Goal: Information Seeking & Learning: Learn about a topic

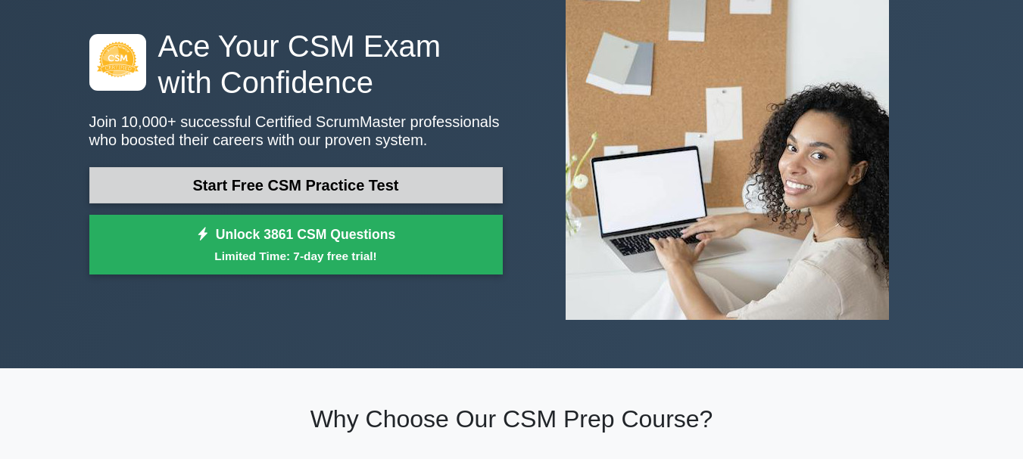
click at [386, 176] on link "Start Free CSM Practice Test" at bounding box center [295, 185] width 413 height 36
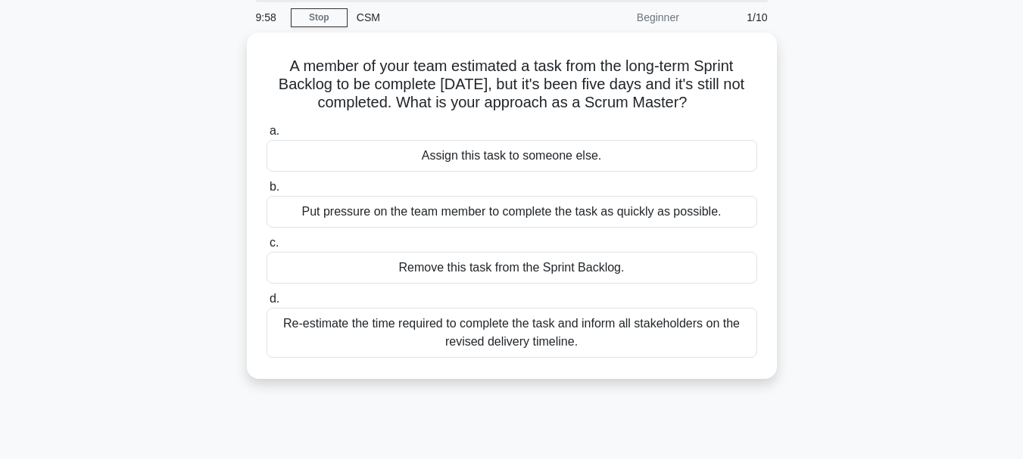
scroll to position [55, 0]
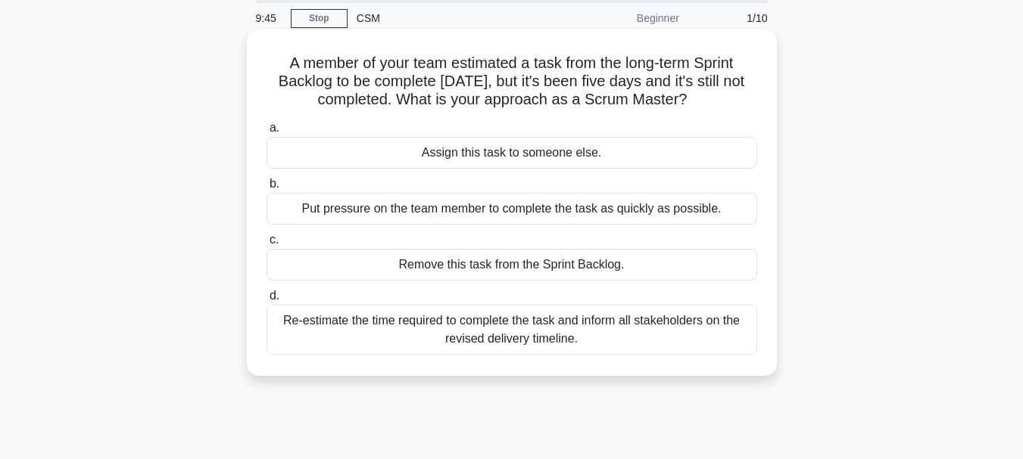
click at [631, 328] on div "Re-estimate the time required to complete the task and inform all stakeholders …" at bounding box center [511, 330] width 491 height 50
click at [266, 301] on input "d. Re-estimate the time required to complete the task and inform all stakeholde…" at bounding box center [266, 296] width 0 height 10
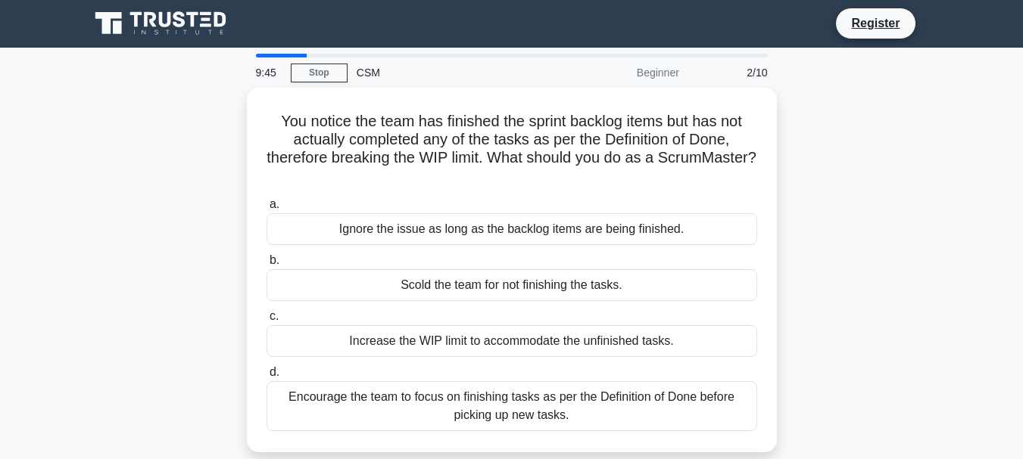
scroll to position [0, 0]
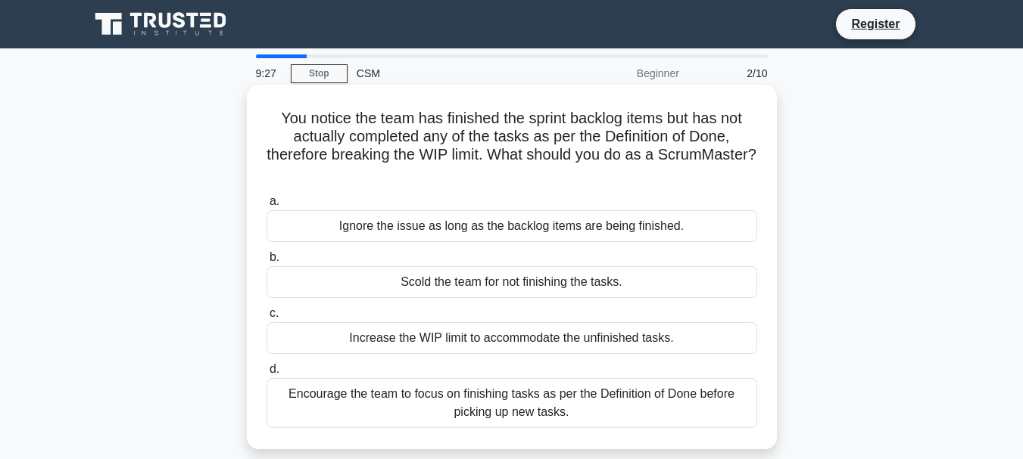
click at [606, 422] on div "Encourage the team to focus on finishing tasks as per the Definition of Done be…" at bounding box center [511, 403] width 491 height 50
click at [266, 375] on input "d. Encourage the team to focus on finishing tasks as per the Definition of Done…" at bounding box center [266, 370] width 0 height 10
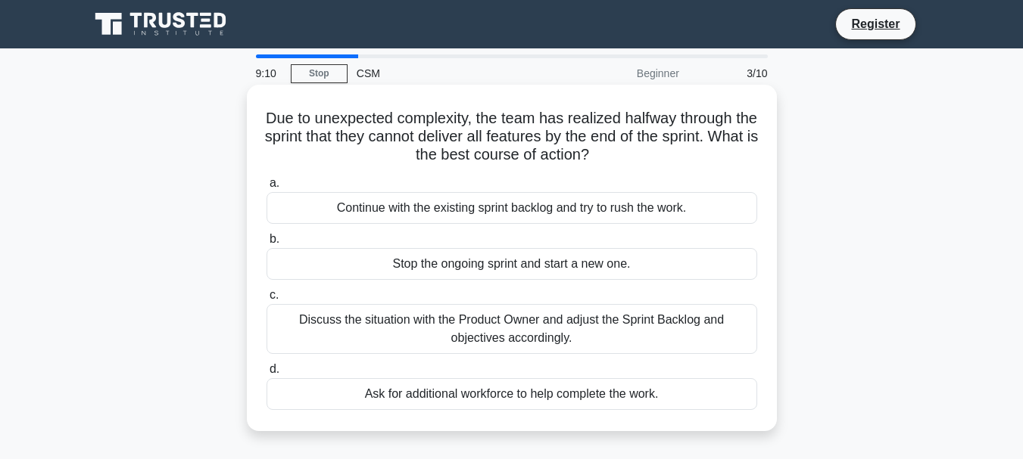
click at [632, 338] on div "Discuss the situation with the Product Owner and adjust the Sprint Backlog and …" at bounding box center [511, 329] width 491 height 50
click at [266, 301] on input "c. Discuss the situation with the Product Owner and adjust the Sprint Backlog a…" at bounding box center [266, 296] width 0 height 10
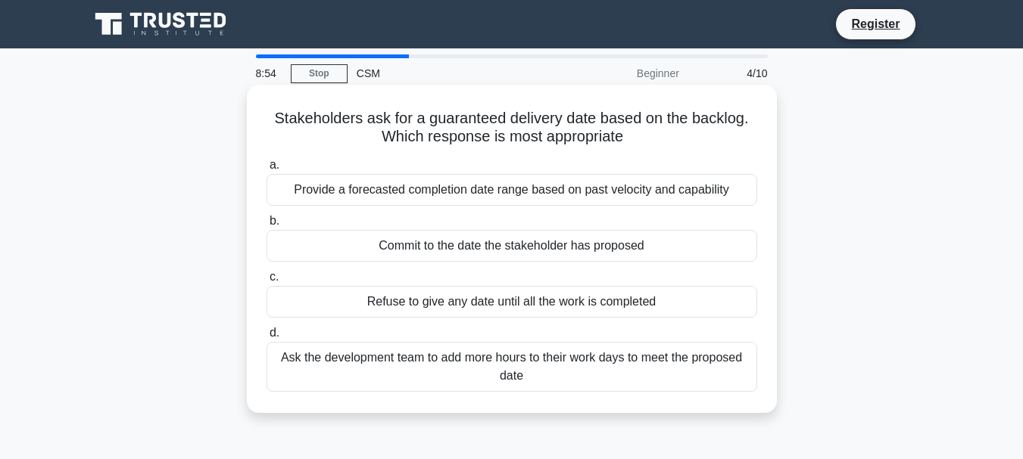
click at [668, 199] on div "Provide a forecasted completion date range based on past velocity and capability" at bounding box center [511, 190] width 491 height 32
click at [266, 170] on input "a. Provide a forecasted completion date range based on past velocity and capabi…" at bounding box center [266, 165] width 0 height 10
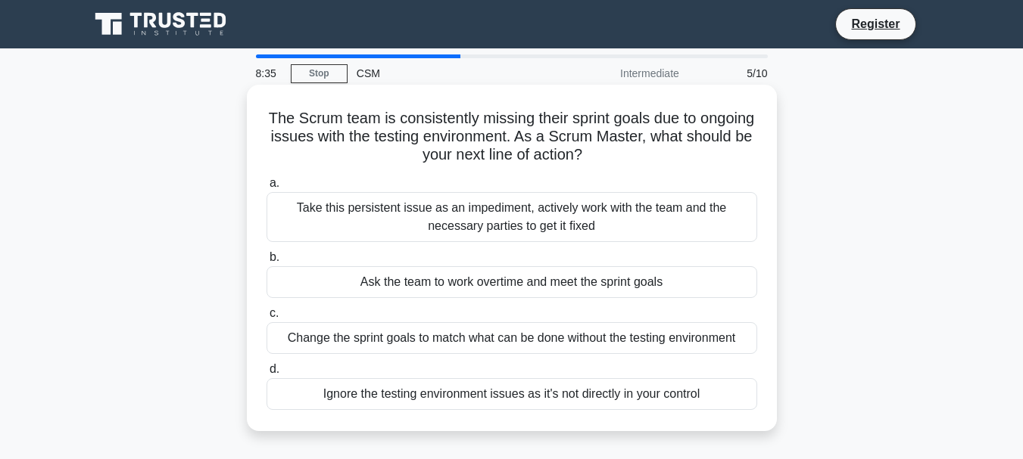
click at [668, 210] on div "Take this persistent issue as an impediment, actively work with the team and th…" at bounding box center [511, 217] width 491 height 50
click at [266, 188] on input "a. Take this persistent issue as an impediment, actively work with the team and…" at bounding box center [266, 184] width 0 height 10
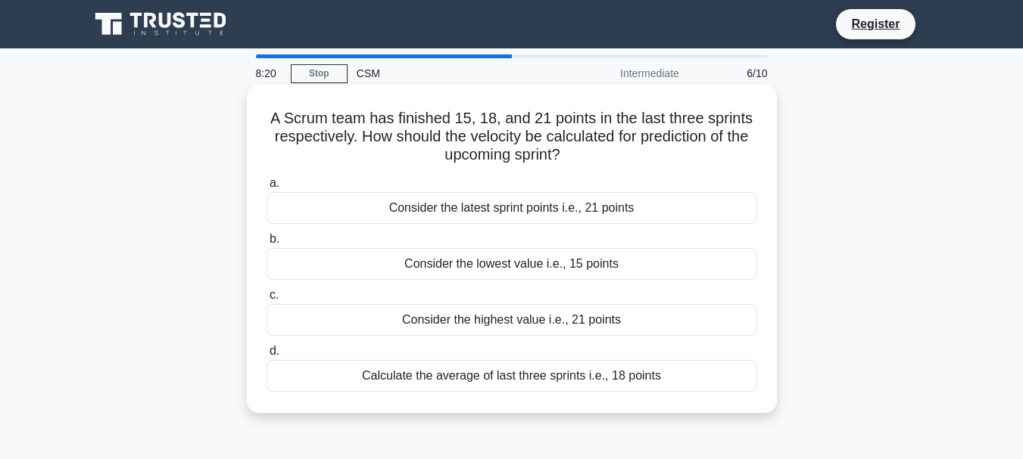
click at [578, 376] on div "Calculate the average of last three sprints i.e., 18 points" at bounding box center [511, 376] width 491 height 32
click at [266, 357] on input "d. Calculate the average of last three sprints i.e., 18 points" at bounding box center [266, 352] width 0 height 10
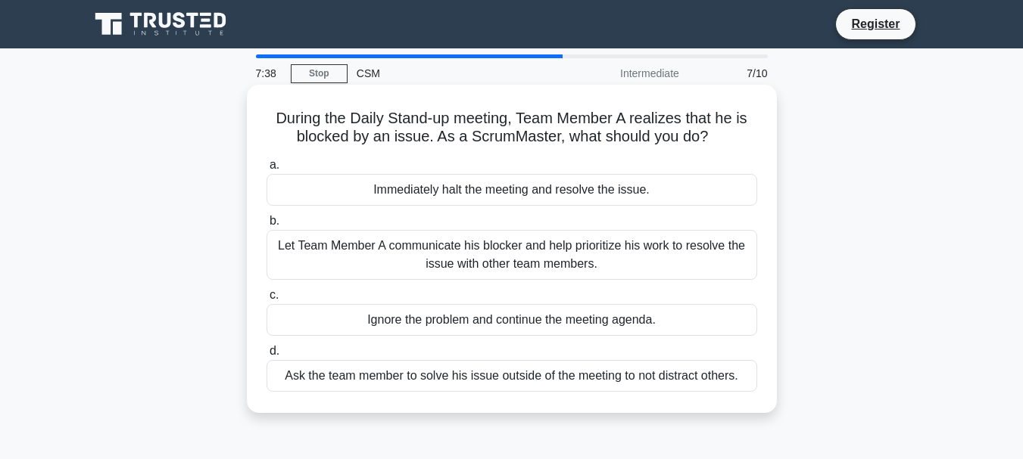
click at [516, 245] on div "Let Team Member A communicate his blocker and help prioritize his work to resol…" at bounding box center [511, 255] width 491 height 50
click at [266, 226] on input "b. Let Team Member A communicate his blocker and help prioritize his work to re…" at bounding box center [266, 221] width 0 height 10
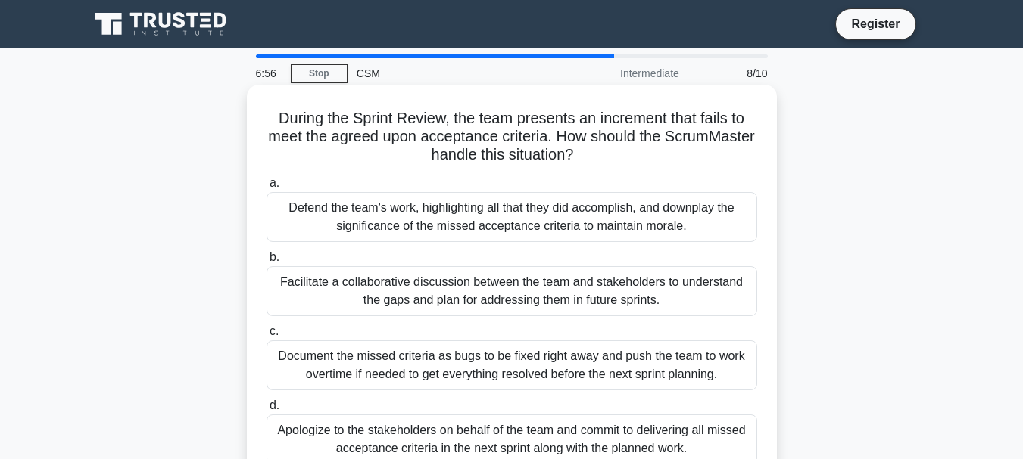
click at [550, 283] on div "Facilitate a collaborative discussion between the team and stakeholders to unde…" at bounding box center [511, 291] width 491 height 50
click at [266, 263] on input "b. Facilitate a collaborative discussion between the team and stakeholders to u…" at bounding box center [266, 258] width 0 height 10
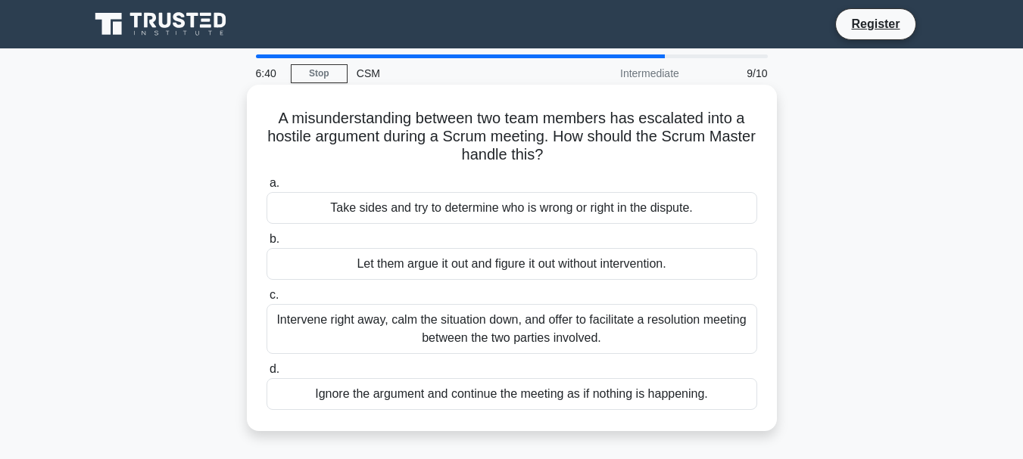
click at [562, 316] on div "Intervene right away, calm the situation down, and offer to facilitate a resolu…" at bounding box center [511, 329] width 491 height 50
click at [266, 301] on input "c. Intervene right away, calm the situation down, and offer to facilitate a res…" at bounding box center [266, 296] width 0 height 10
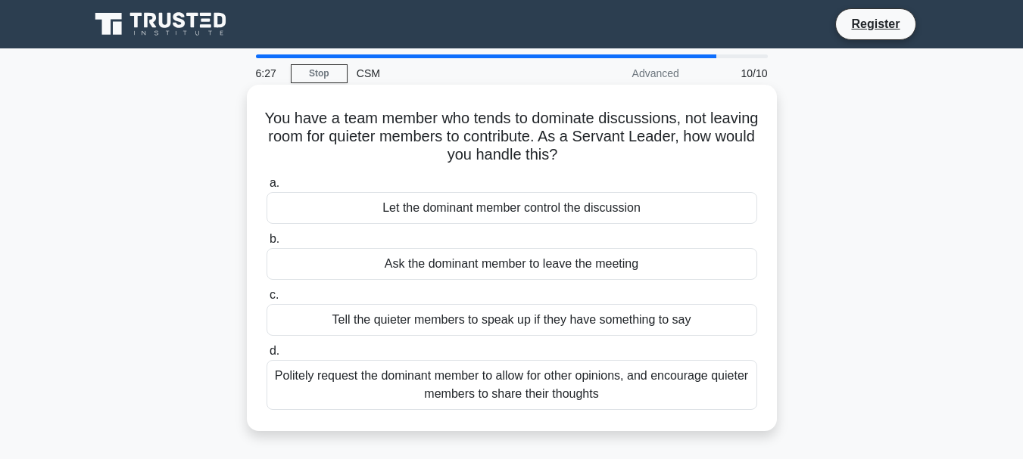
click at [561, 382] on div "Politely request the dominant member to allow for other opinions, and encourage…" at bounding box center [511, 385] width 491 height 50
click at [266, 357] on input "d. Politely request the dominant member to allow for other opinions, and encour…" at bounding box center [266, 352] width 0 height 10
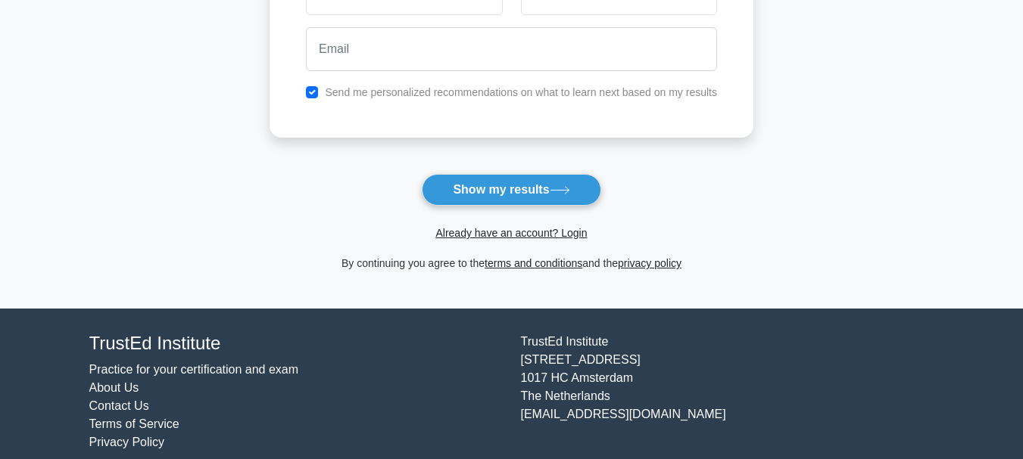
scroll to position [294, 0]
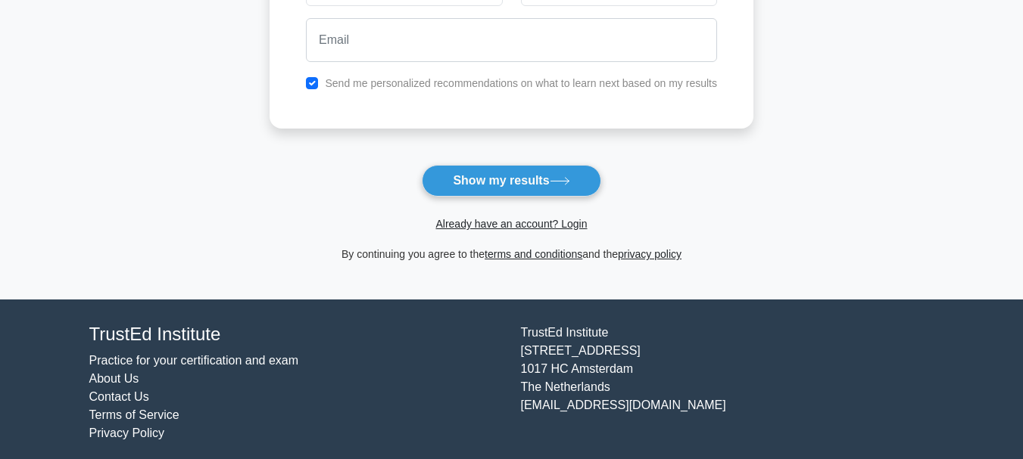
click at [475, 165] on form "Wait, there is more! Continue to see your result The test is finished and the" at bounding box center [511, 27] width 484 height 472
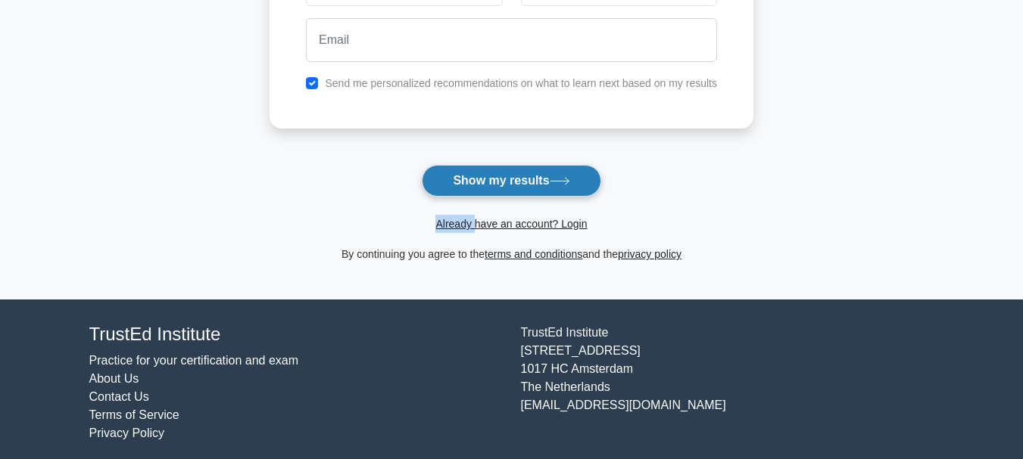
click at [485, 177] on button "Show my results" at bounding box center [511, 181] width 179 height 32
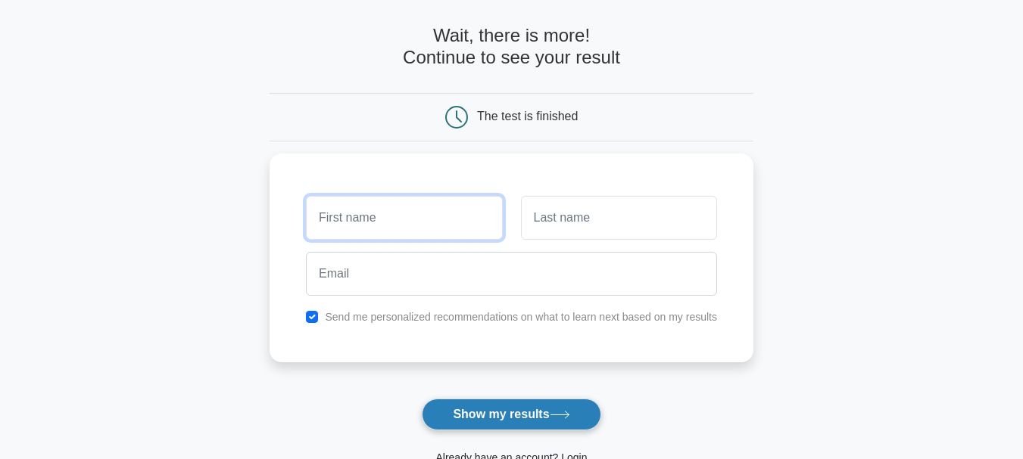
scroll to position [48, 0]
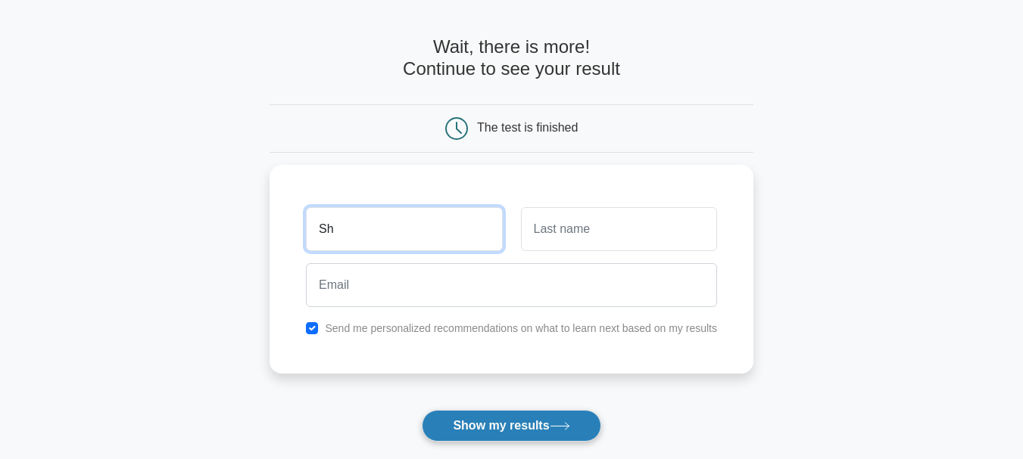
type input "S"
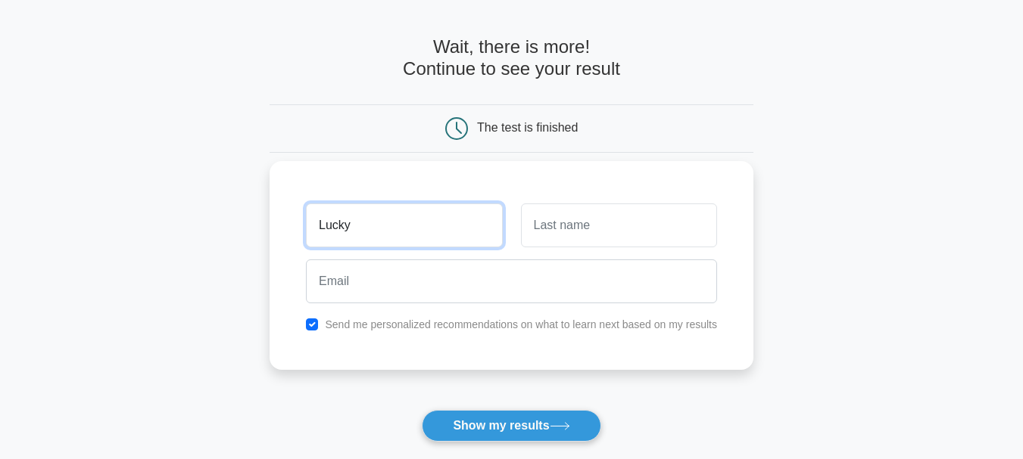
type input "Lucky"
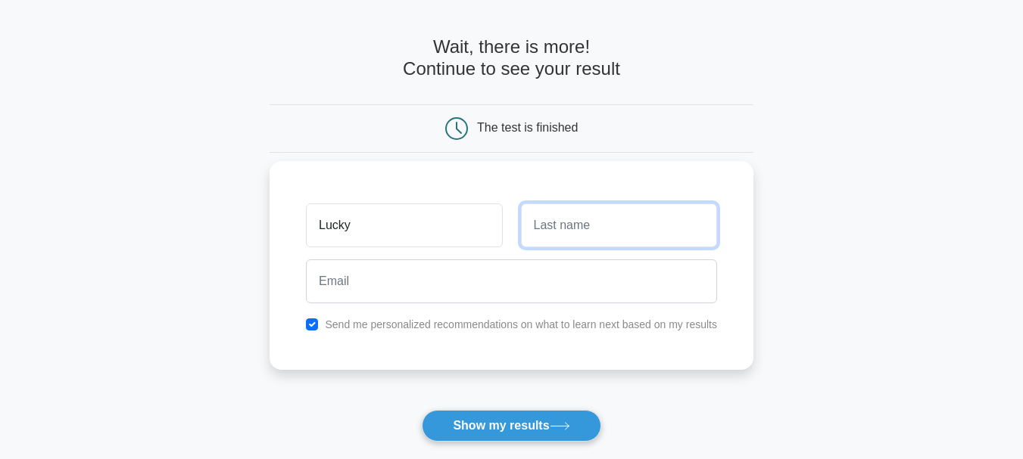
click at [575, 213] on input "text" at bounding box center [619, 226] width 196 height 44
type input "Malviya"
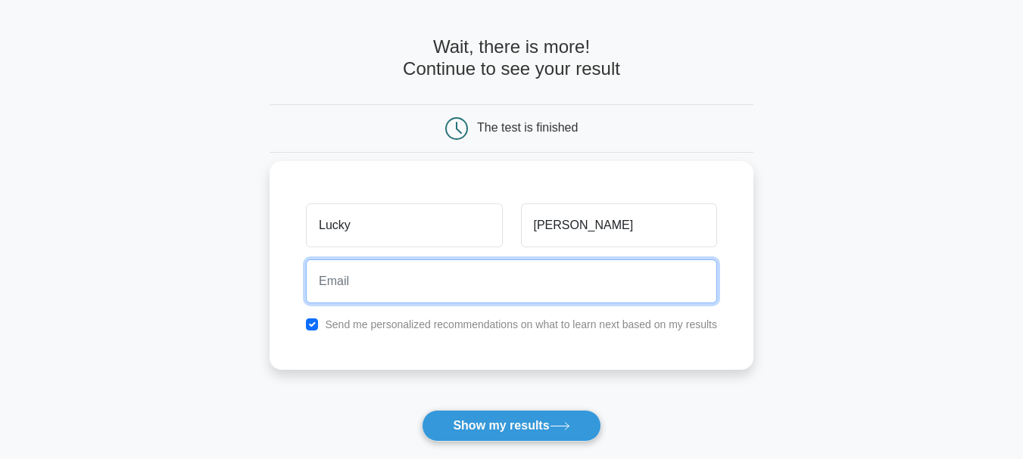
click at [484, 286] on input "email" at bounding box center [511, 282] width 411 height 44
paste input "lucky020272003@gmail.comProfile image lucky020272003@gmail.com"
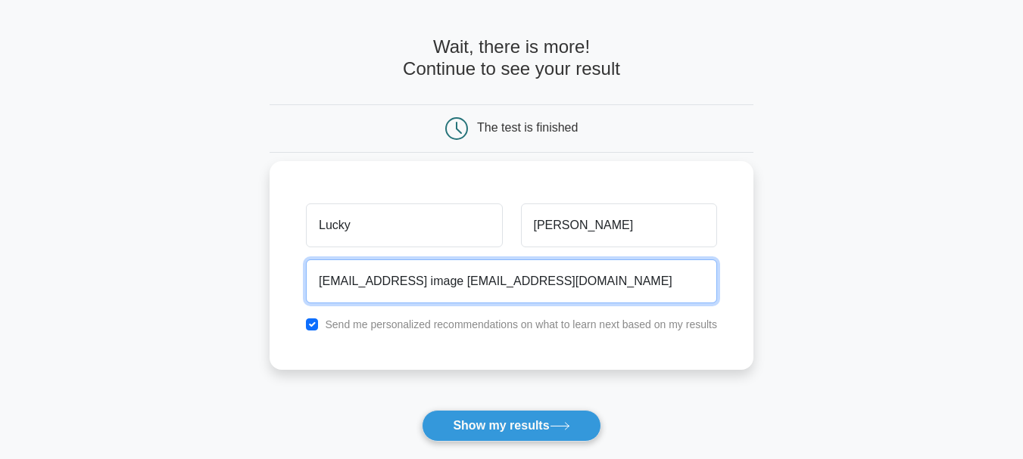
drag, startPoint x: 708, startPoint y: 282, endPoint x: 476, endPoint y: 279, distance: 231.7
click at [476, 279] on input "lucky020272003@gmail.comProfile image lucky020272003@gmail.com" at bounding box center [511, 282] width 411 height 44
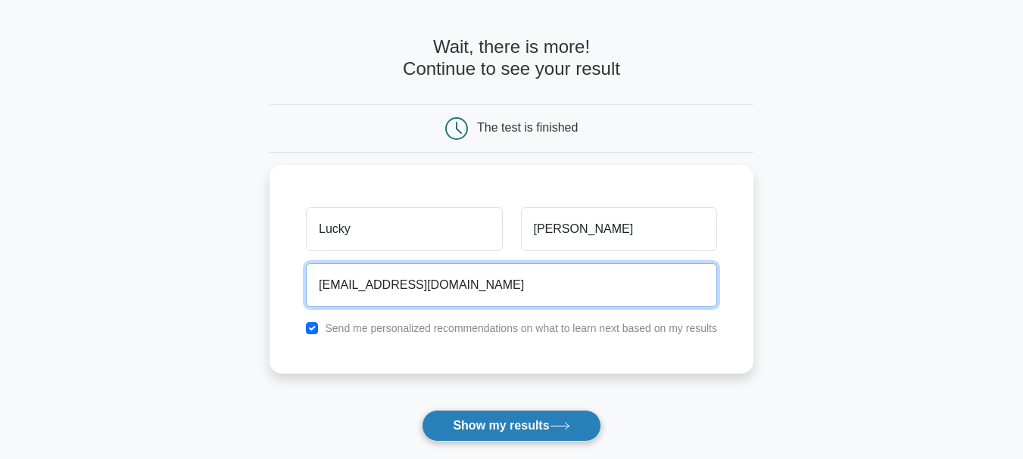
type input "lucky020272003@gmail.com"
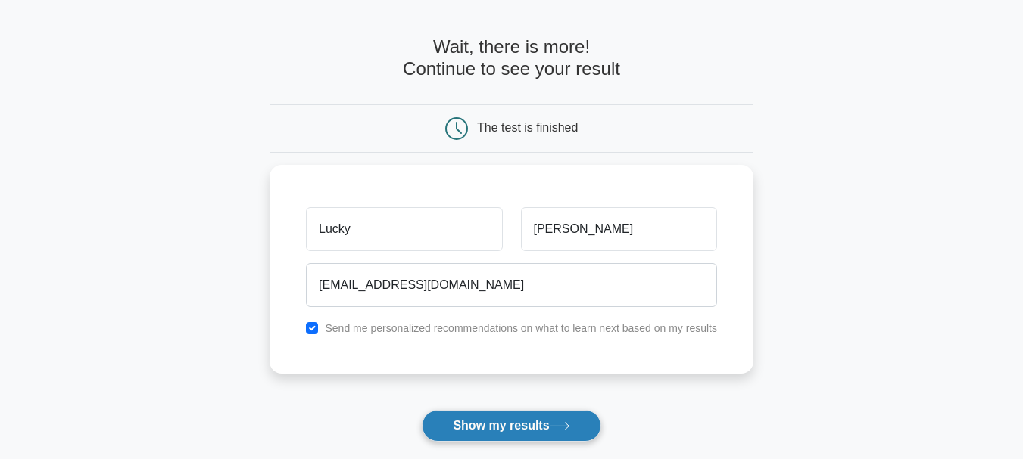
click at [512, 426] on button "Show my results" at bounding box center [511, 426] width 179 height 32
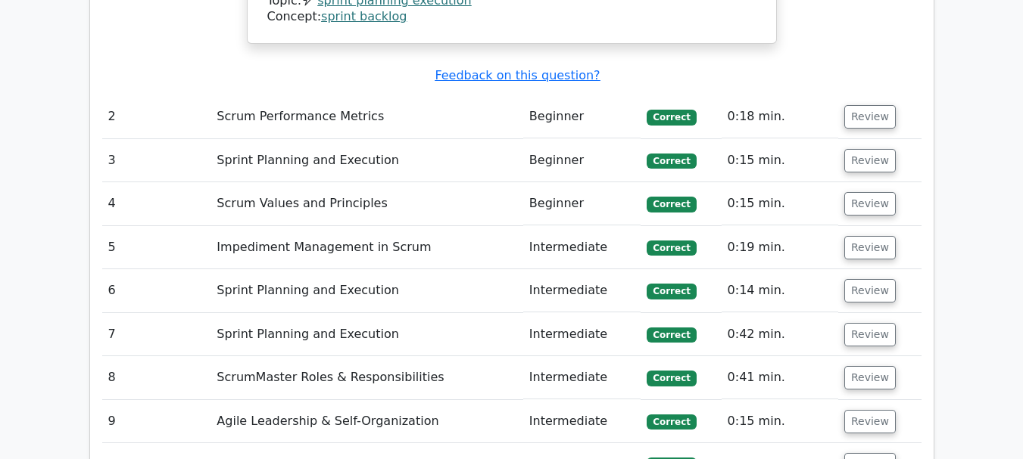
scroll to position [1831, 0]
